Goal: Information Seeking & Learning: Compare options

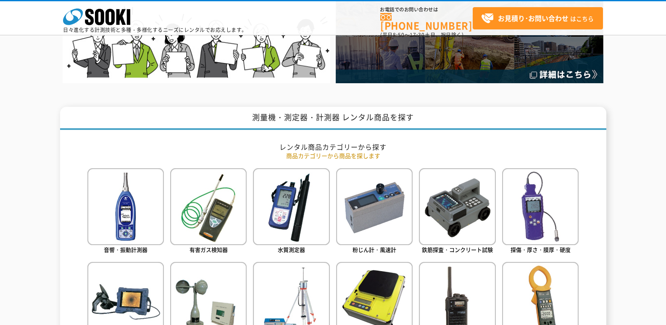
scroll to position [420, 0]
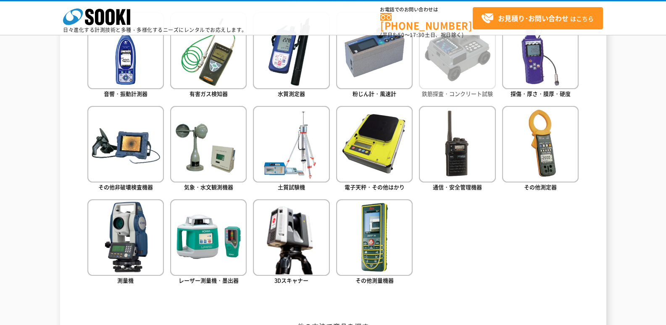
click at [478, 79] on img at bounding box center [457, 50] width 76 height 76
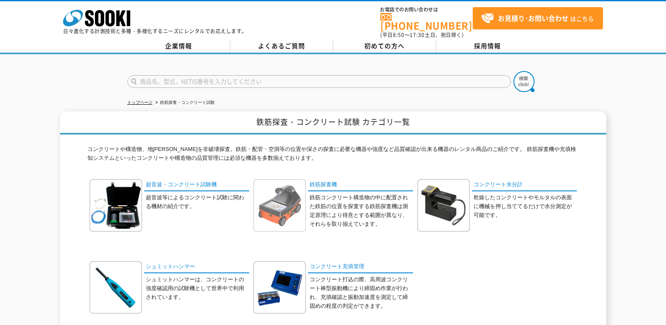
click at [269, 200] on img at bounding box center [279, 205] width 53 height 53
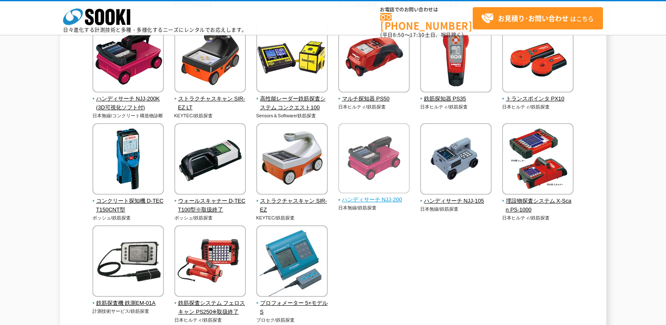
scroll to position [336, 0]
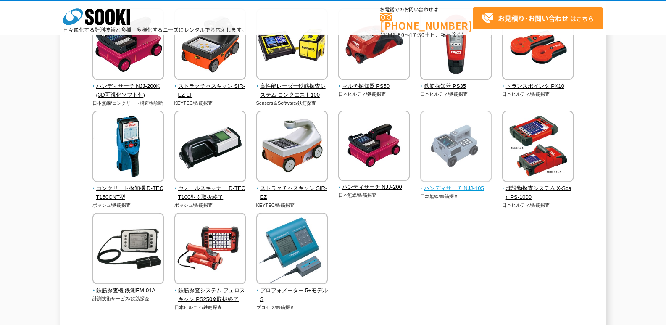
click at [444, 139] on img at bounding box center [455, 148] width 71 height 74
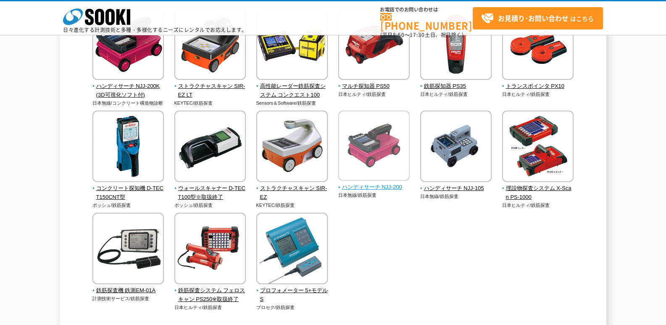
click at [377, 148] on img at bounding box center [373, 147] width 71 height 72
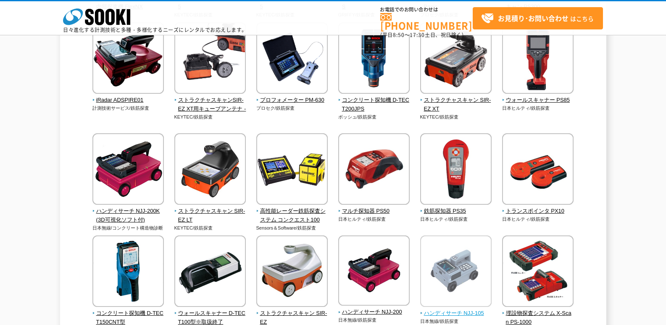
scroll to position [210, 0]
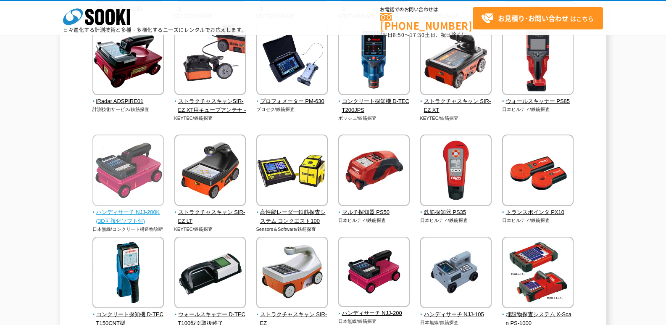
click at [104, 174] on img at bounding box center [127, 171] width 71 height 74
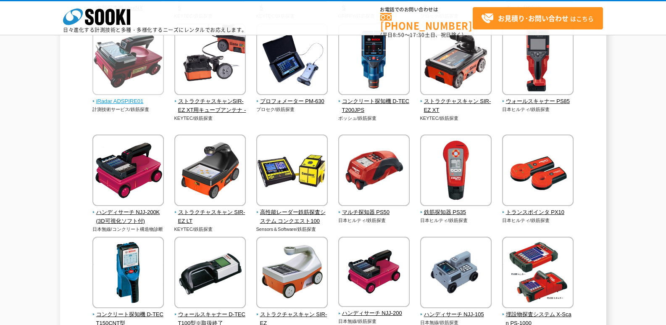
click at [123, 74] on img at bounding box center [127, 61] width 71 height 74
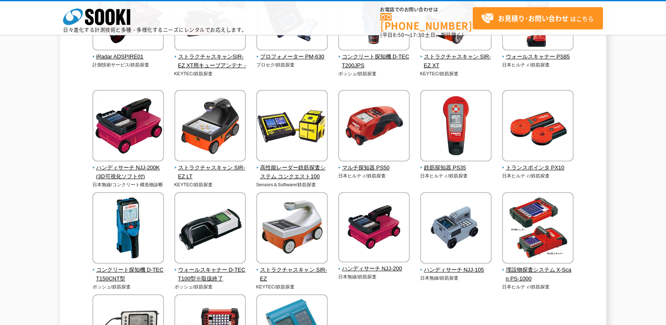
scroll to position [213, 0]
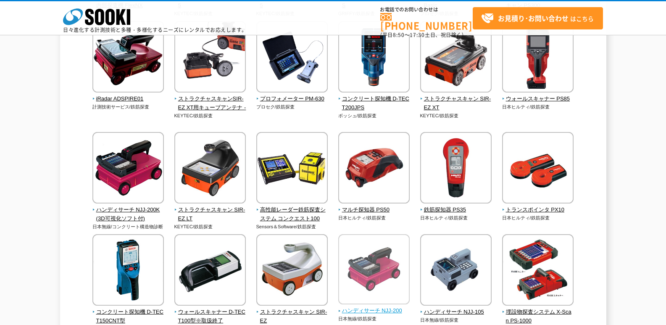
click at [393, 251] on img at bounding box center [373, 270] width 71 height 72
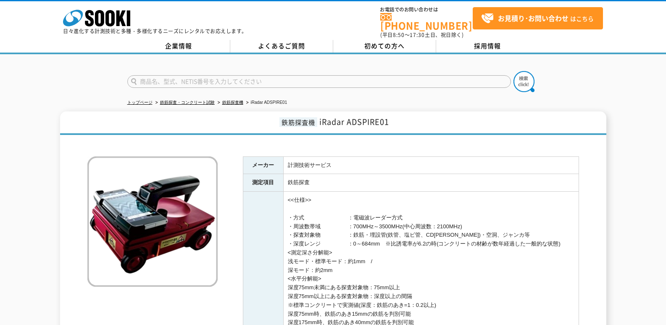
scroll to position [42, 0]
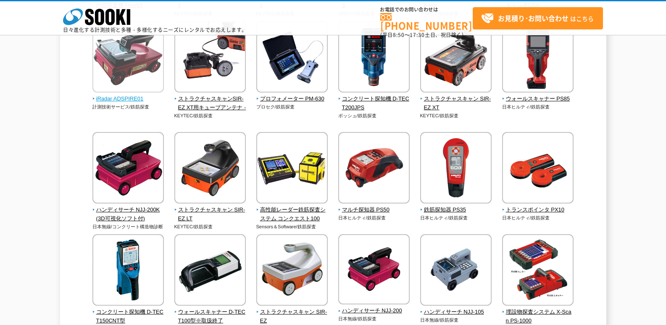
click at [130, 74] on img at bounding box center [127, 58] width 71 height 74
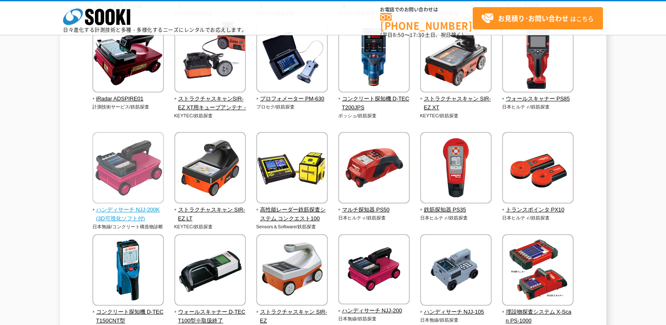
click at [123, 169] on img at bounding box center [127, 169] width 71 height 74
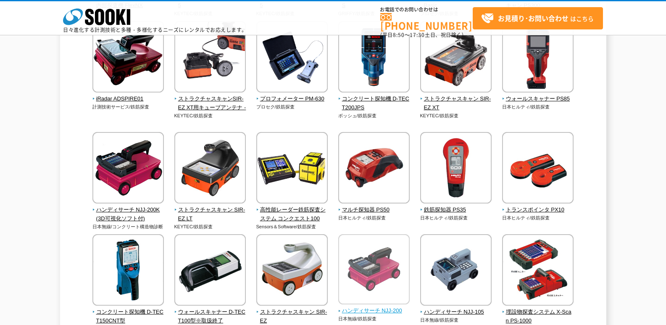
click at [405, 262] on img at bounding box center [373, 270] width 71 height 72
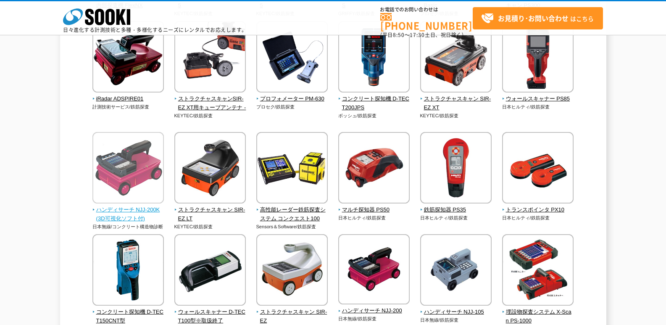
click at [122, 179] on img at bounding box center [127, 169] width 71 height 74
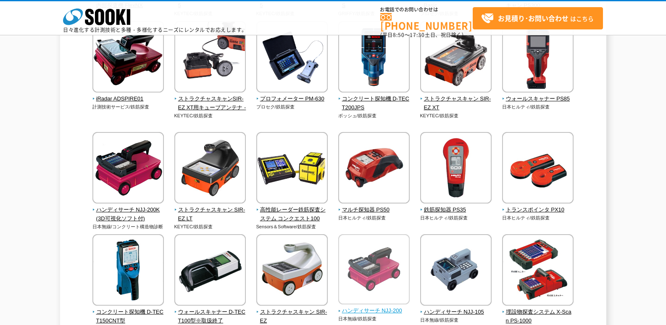
click at [375, 276] on img at bounding box center [373, 270] width 71 height 72
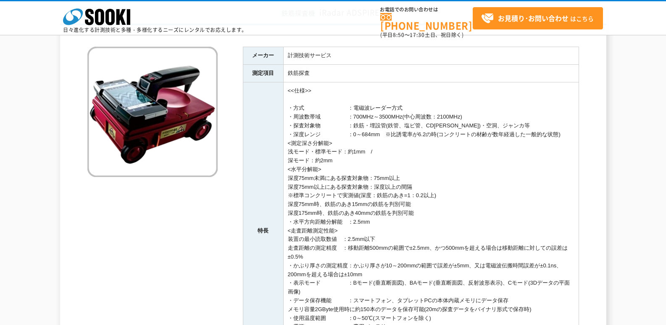
scroll to position [84, 0]
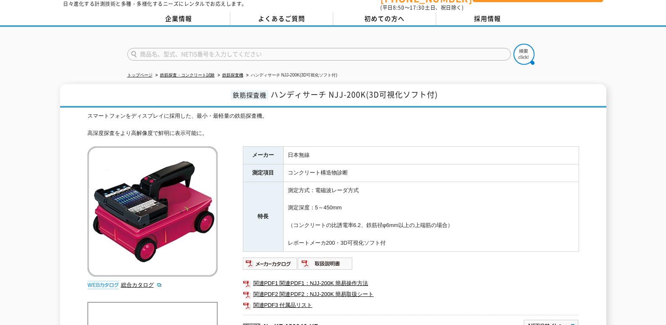
scroll to position [42, 0]
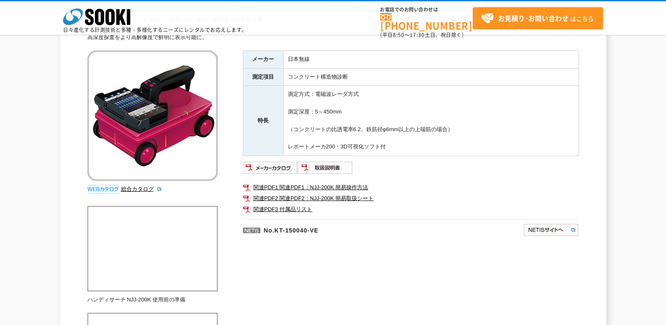
scroll to position [84, 0]
